Goal: Transaction & Acquisition: Purchase product/service

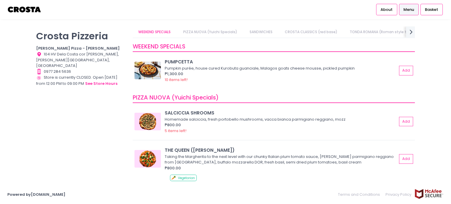
click at [33, 9] on img at bounding box center [24, 9] width 34 height 10
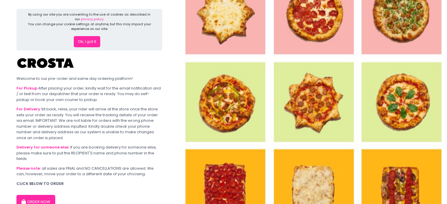
click at [48, 199] on button "ORDER NOW" at bounding box center [35, 202] width 39 height 14
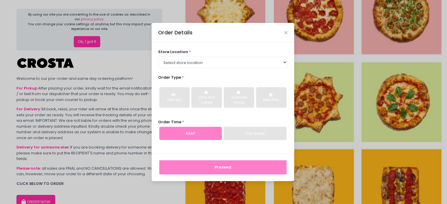
click at [240, 130] on div "Pre-Order" at bounding box center [255, 134] width 63 height 14
click at [235, 134] on div "Pre-Order" at bounding box center [255, 134] width 63 height 14
click at [219, 62] on select "Select store location [PERSON_NAME] Pizza - [PERSON_NAME] Pizza - [GEOGRAPHIC_D…" at bounding box center [222, 62] width 129 height 11
select select "5fabb2e53664a8677beaeb89"
click at [158, 57] on select "Select store location [PERSON_NAME] Pizza - [PERSON_NAME] Pizza - [GEOGRAPHIC_D…" at bounding box center [222, 62] width 129 height 11
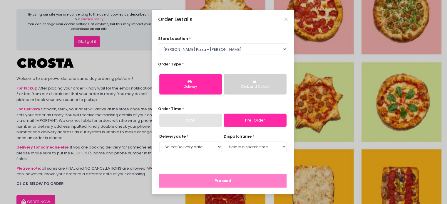
click at [204, 88] on div "Delivery" at bounding box center [190, 86] width 54 height 5
click at [213, 146] on select "Select Delivery date [DATE] [DATE] [DATE] [DATE] [DATE] [DATE]" at bounding box center [190, 146] width 63 height 11
select select "[DATE]"
click at [159, 141] on select "Select Delivery date [DATE] [DATE] [DATE] [DATE] [DATE] [DATE]" at bounding box center [190, 146] width 63 height 11
click at [254, 150] on select "Select dispatch time 12:00 PM - 12:30 PM 12:30 PM - 01:00 PM 01:00 PM - 01:30 P…" at bounding box center [255, 146] width 63 height 11
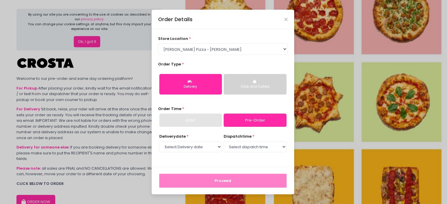
click at [186, 122] on div "ASAP" at bounding box center [190, 121] width 63 height 14
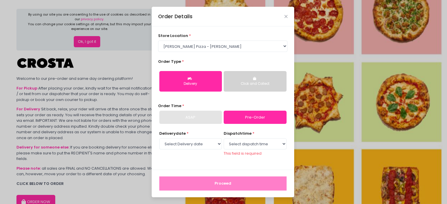
click at [191, 121] on div "ASAP" at bounding box center [190, 118] width 63 height 14
click at [201, 122] on div "ASAP" at bounding box center [190, 118] width 63 height 14
click at [197, 147] on select "Select Delivery date [DATE] [DATE] [DATE] [DATE] [DATE] [DATE]" at bounding box center [190, 143] width 63 height 11
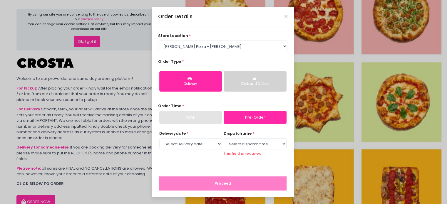
click at [201, 115] on div "ASAP" at bounding box center [190, 118] width 63 height 14
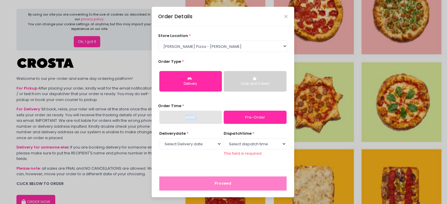
click at [213, 116] on div "ASAP" at bounding box center [190, 118] width 63 height 14
click at [284, 14] on icon "Close" at bounding box center [285, 16] width 3 height 4
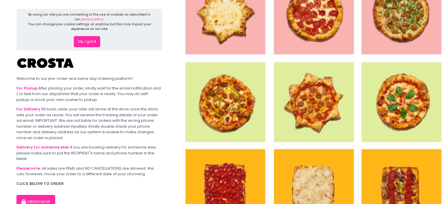
scroll to position [4, 0]
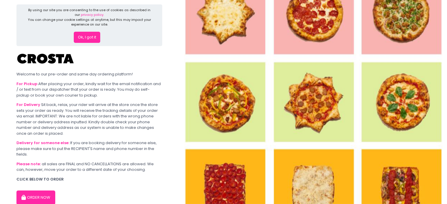
click at [36, 200] on button "ORDER NOW" at bounding box center [35, 198] width 39 height 14
select select "5fabb2e53664a8677beaeb89"
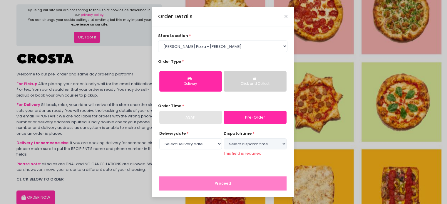
select select "[DATE]"
click at [211, 116] on div "ASAP" at bounding box center [190, 118] width 63 height 14
click at [286, 19] on icon "Close" at bounding box center [285, 16] width 3 height 4
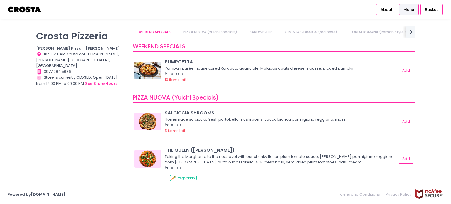
click at [31, 13] on img at bounding box center [24, 9] width 34 height 10
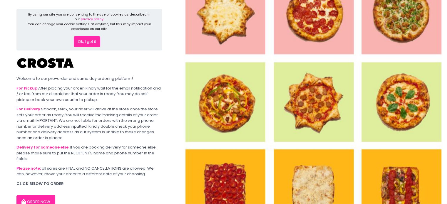
scroll to position [34, 0]
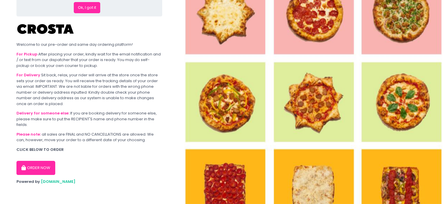
click at [33, 168] on button "ORDER NOW" at bounding box center [35, 168] width 39 height 14
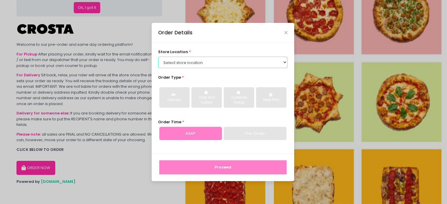
click at [203, 63] on select "Select store location [PERSON_NAME] Pizza - [PERSON_NAME] Pizza - [GEOGRAPHIC_D…" at bounding box center [222, 62] width 129 height 11
click at [158, 57] on select "Select store location [PERSON_NAME] Pizza - [PERSON_NAME] Pizza - [GEOGRAPHIC_D…" at bounding box center [222, 62] width 129 height 11
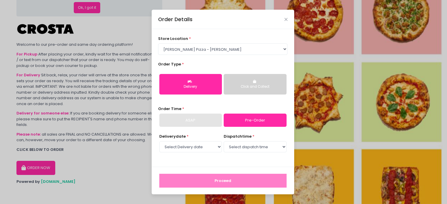
click at [197, 115] on div "ASAP" at bounding box center [190, 121] width 63 height 14
click at [199, 53] on select "Select store location [PERSON_NAME] Pizza - [PERSON_NAME] Pizza - [GEOGRAPHIC_D…" at bounding box center [222, 48] width 129 height 11
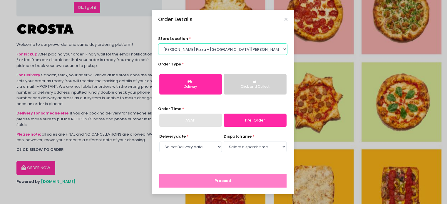
click at [158, 43] on select "Select store location [PERSON_NAME] Pizza - [PERSON_NAME] Pizza - [GEOGRAPHIC_D…" at bounding box center [222, 48] width 129 height 11
click at [197, 117] on div "ASAP" at bounding box center [190, 121] width 63 height 14
click at [211, 53] on select "Select store location [PERSON_NAME] Pizza - [PERSON_NAME] Pizza - [GEOGRAPHIC_D…" at bounding box center [222, 48] width 129 height 11
select select "5fabb2e53664a8677beaeb89"
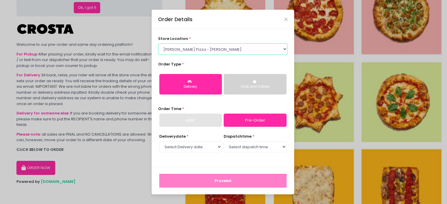
click at [158, 43] on select "Select store location [PERSON_NAME] Pizza - [PERSON_NAME] Pizza - [GEOGRAPHIC_D…" at bounding box center [222, 48] width 129 height 11
click at [240, 125] on link "Pre-Order" at bounding box center [255, 121] width 63 height 14
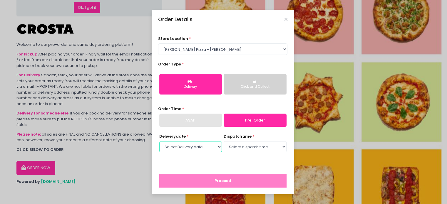
click at [215, 152] on select "Select Delivery date [DATE] [DATE] [DATE] [DATE] [DATE] [DATE]" at bounding box center [190, 146] width 63 height 11
select select "[DATE]"
click at [159, 141] on select "Select Delivery date [DATE] [DATE] [DATE] [DATE] [DATE] [DATE]" at bounding box center [190, 146] width 63 height 11
click at [258, 144] on select "Select dispatch time 12:00 PM - 12:30 PM 12:30 PM - 01:00 PM 01:00 PM - 01:30 P…" at bounding box center [255, 146] width 63 height 11
select select "12:00"
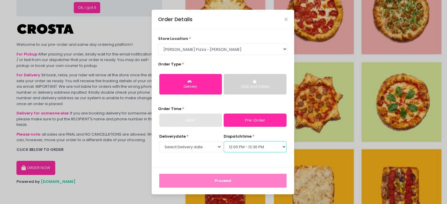
click at [224, 141] on select "Select dispatch time 12:00 PM - 12:30 PM 12:30 PM - 01:00 PM 01:00 PM - 01:30 P…" at bounding box center [255, 146] width 63 height 11
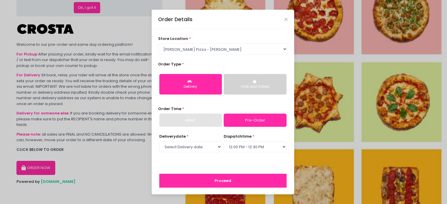
click at [209, 177] on button "Proceed" at bounding box center [222, 181] width 127 height 14
